Goal: Task Accomplishment & Management: Manage account settings

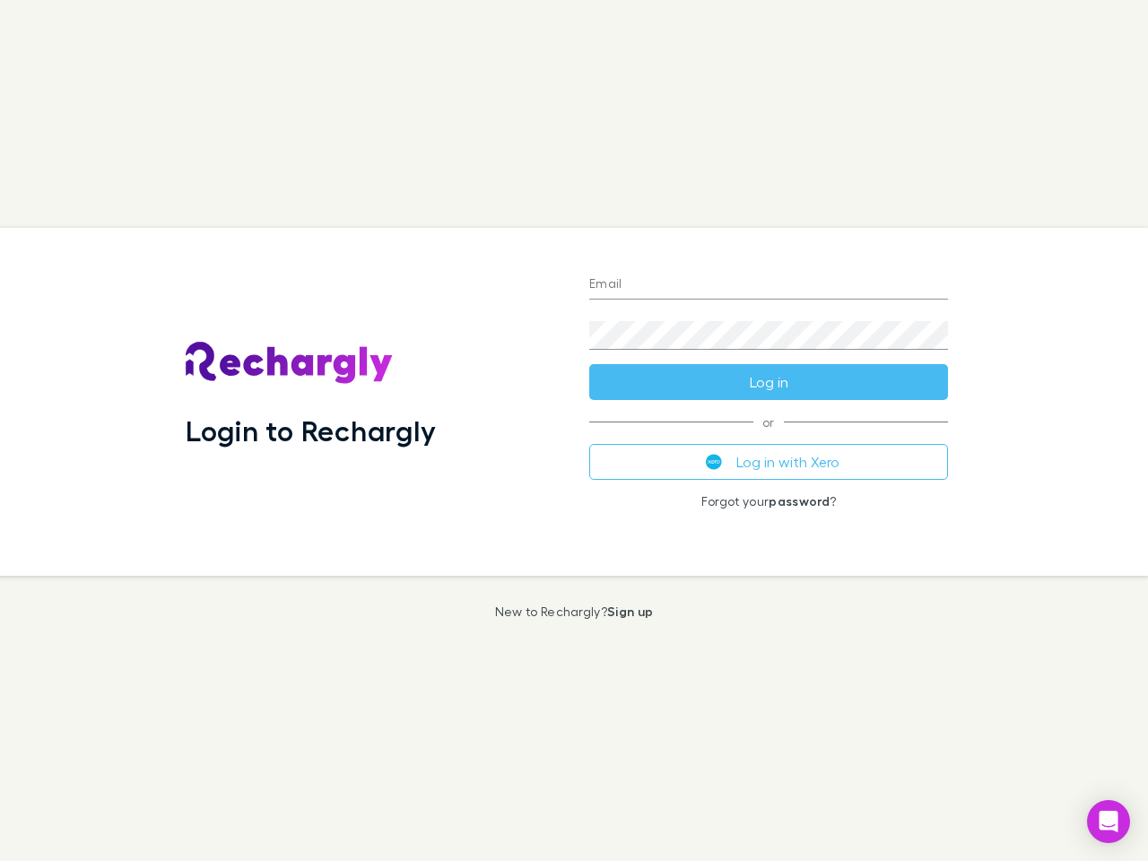
click at [574, 431] on div "Login to Rechargly" at bounding box center [373, 402] width 404 height 348
click at [769, 285] on input "Email" at bounding box center [768, 285] width 359 height 29
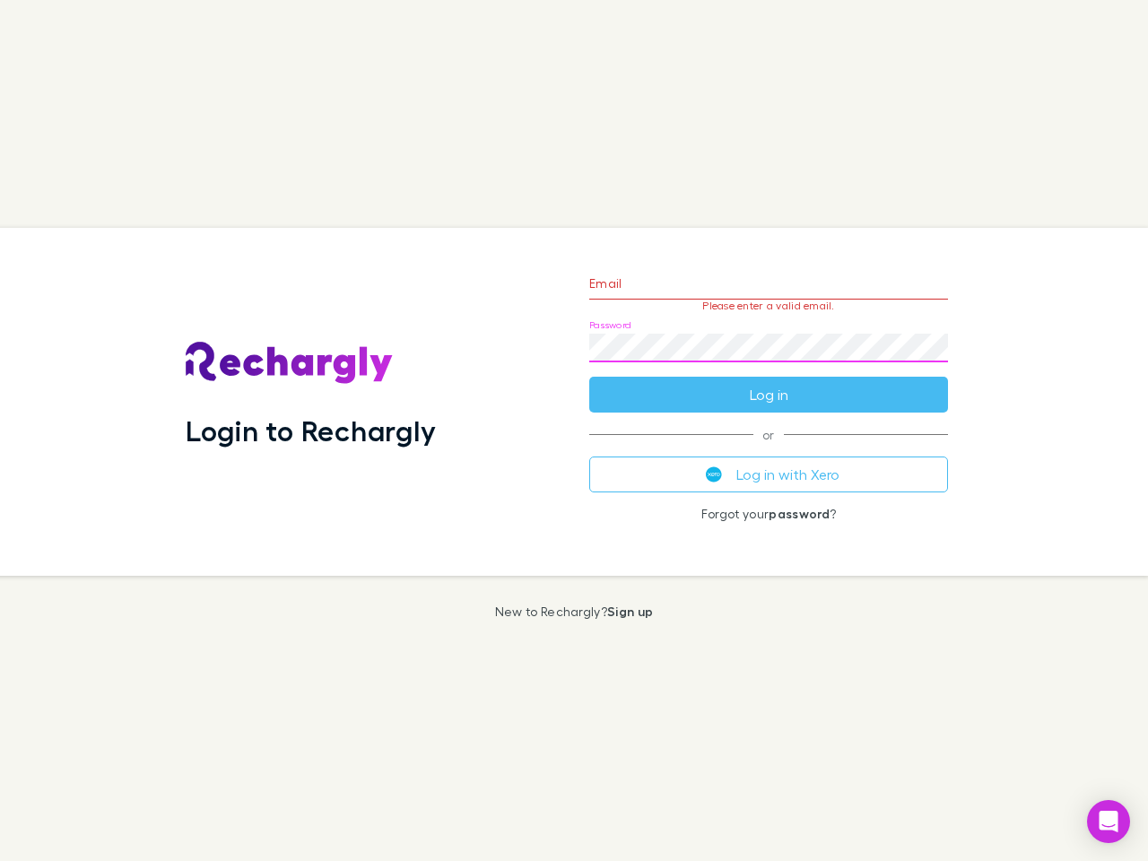
click at [769, 382] on form "Email Please enter a valid email. Password Log in" at bounding box center [768, 335] width 359 height 156
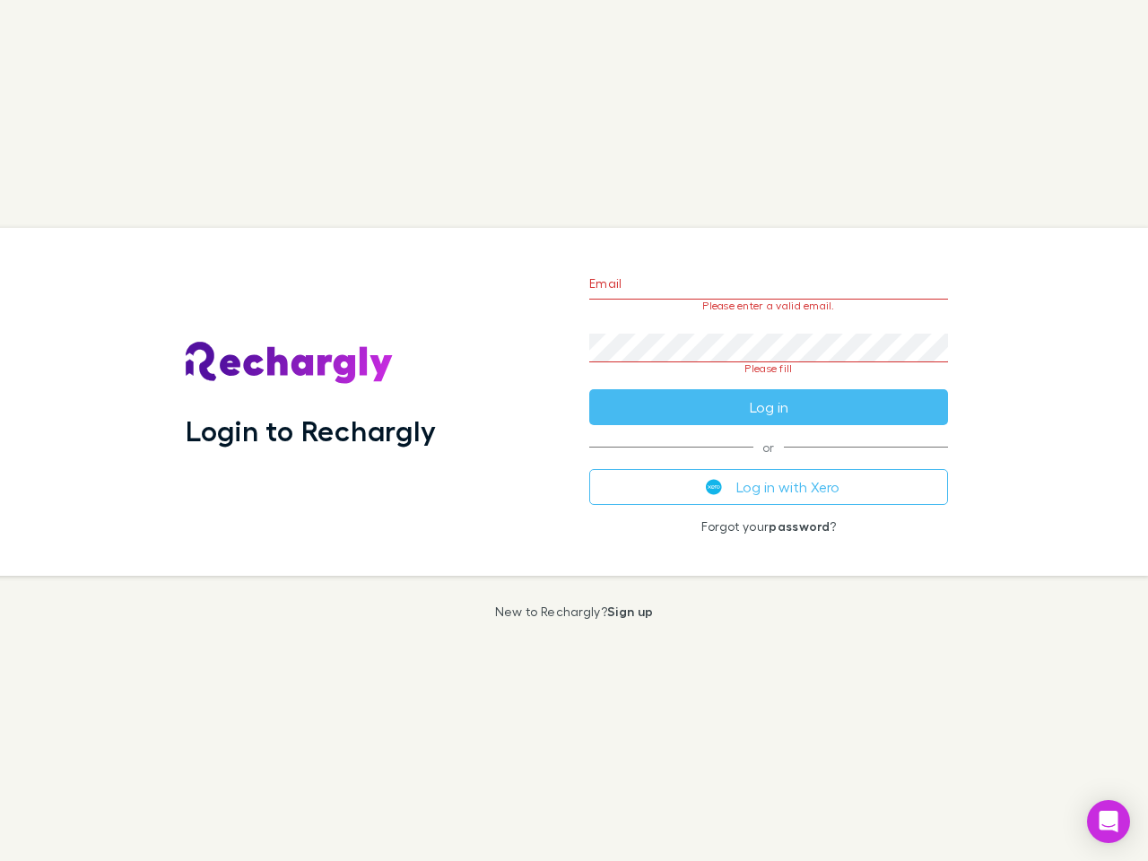
click at [769, 462] on div "Email Please enter a valid email. Password Please fill Log in or Log in with Xe…" at bounding box center [769, 402] width 388 height 348
click at [1109, 822] on icon "Open Intercom Messenger" at bounding box center [1109, 822] width 19 height 22
